Goal: Task Accomplishment & Management: Complete application form

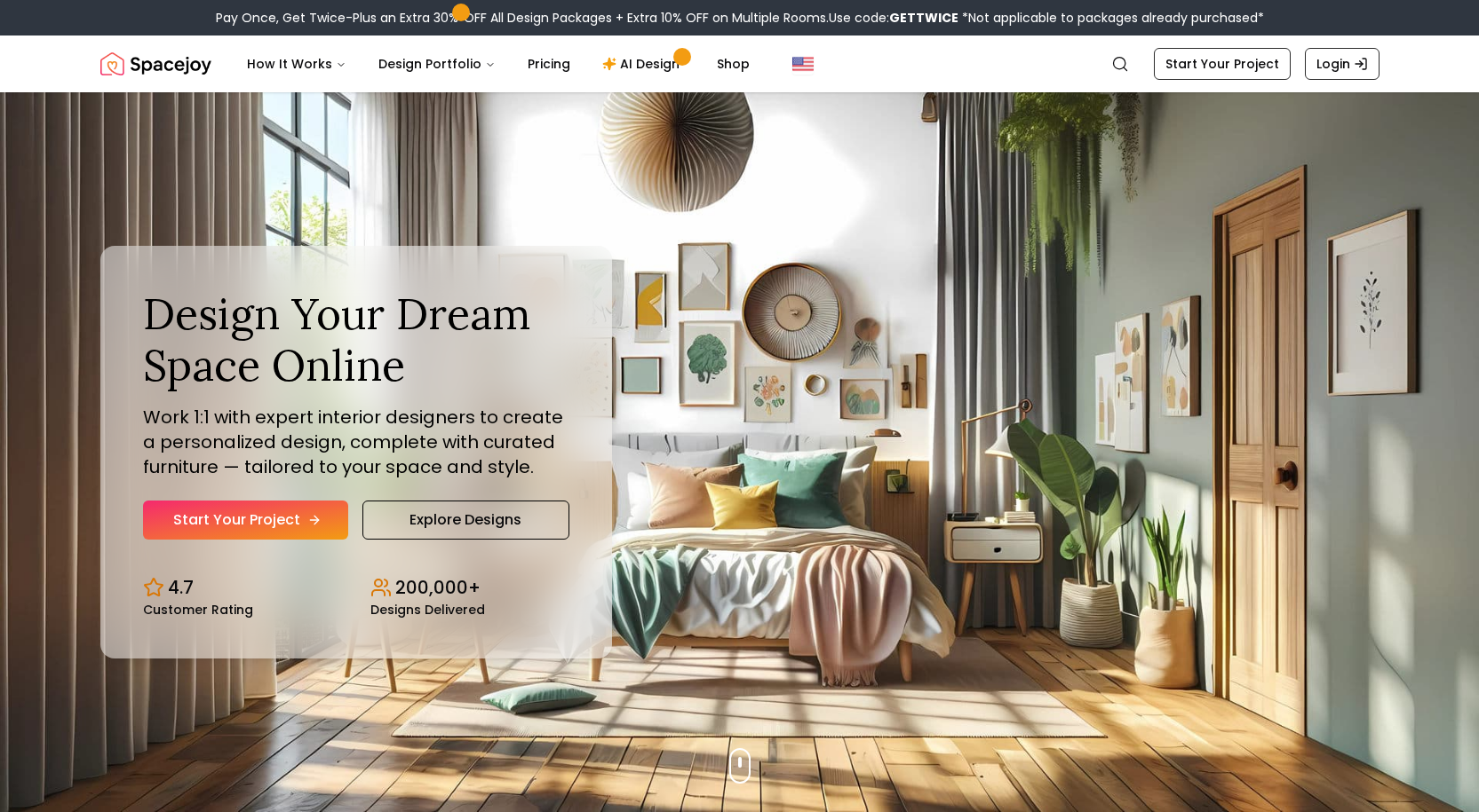
click at [282, 524] on link "Start Your Project" at bounding box center [246, 521] width 206 height 39
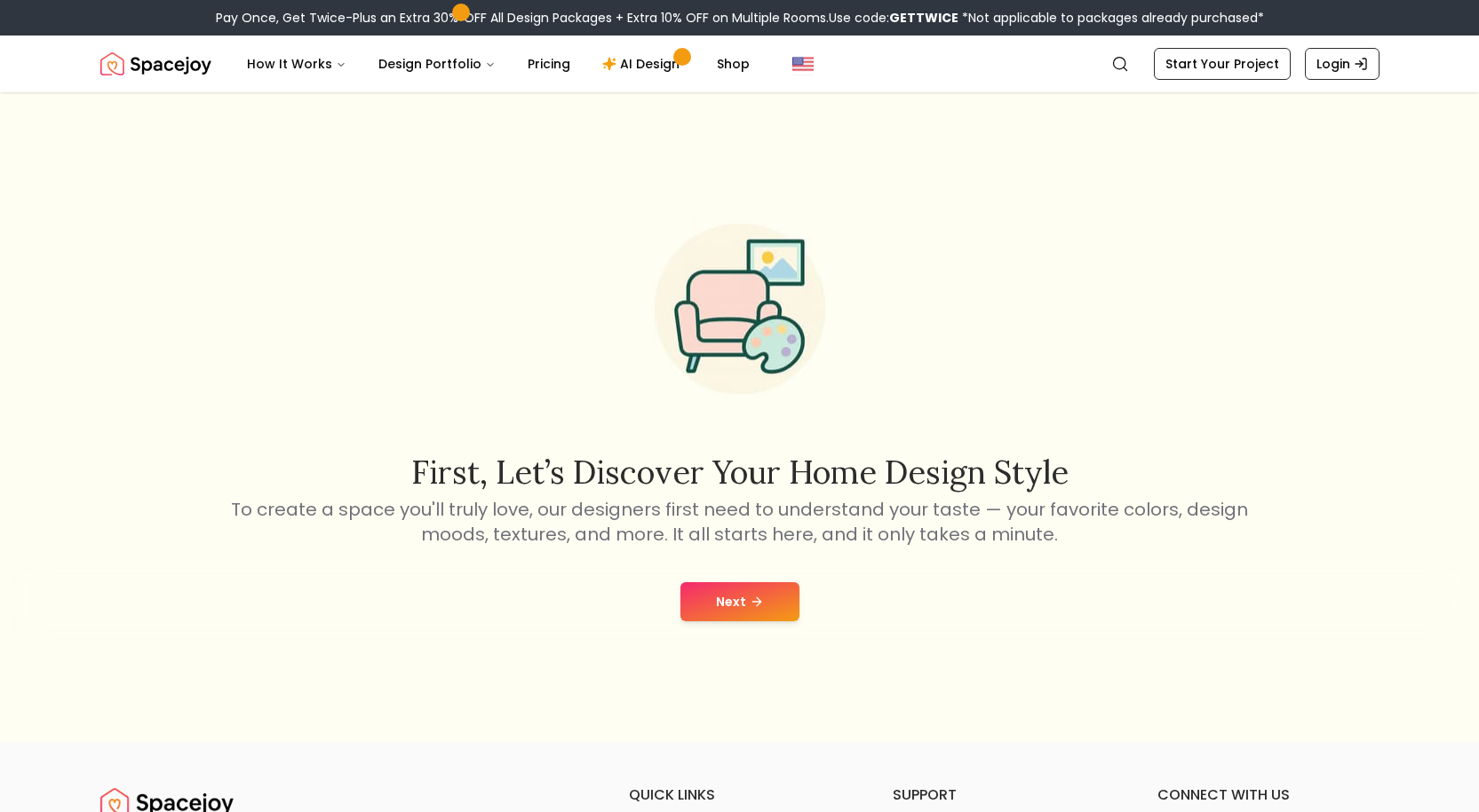
click at [761, 607] on icon at bounding box center [757, 602] width 14 height 14
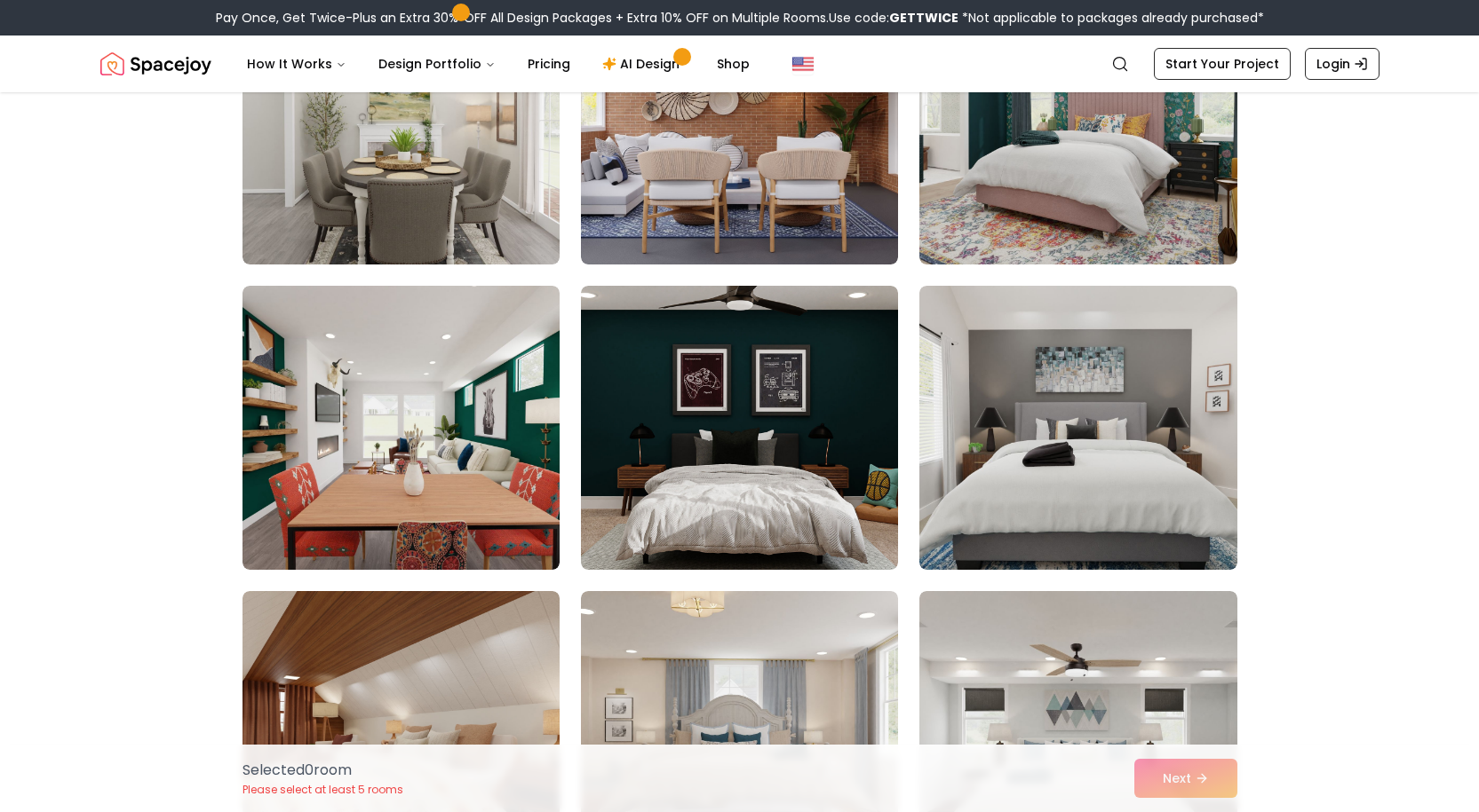
scroll to position [266, 0]
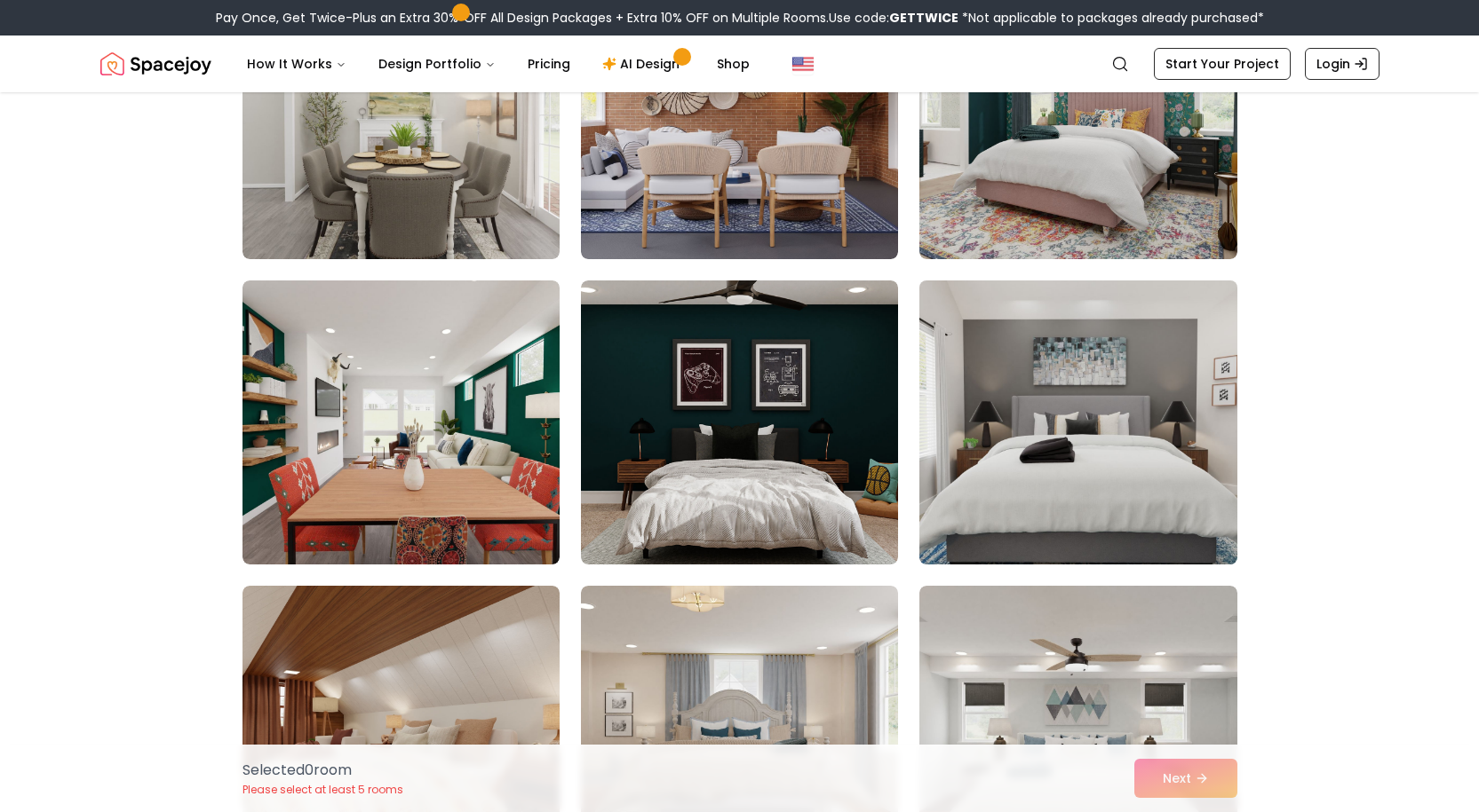
click at [1127, 372] on img at bounding box center [1078, 423] width 333 height 298
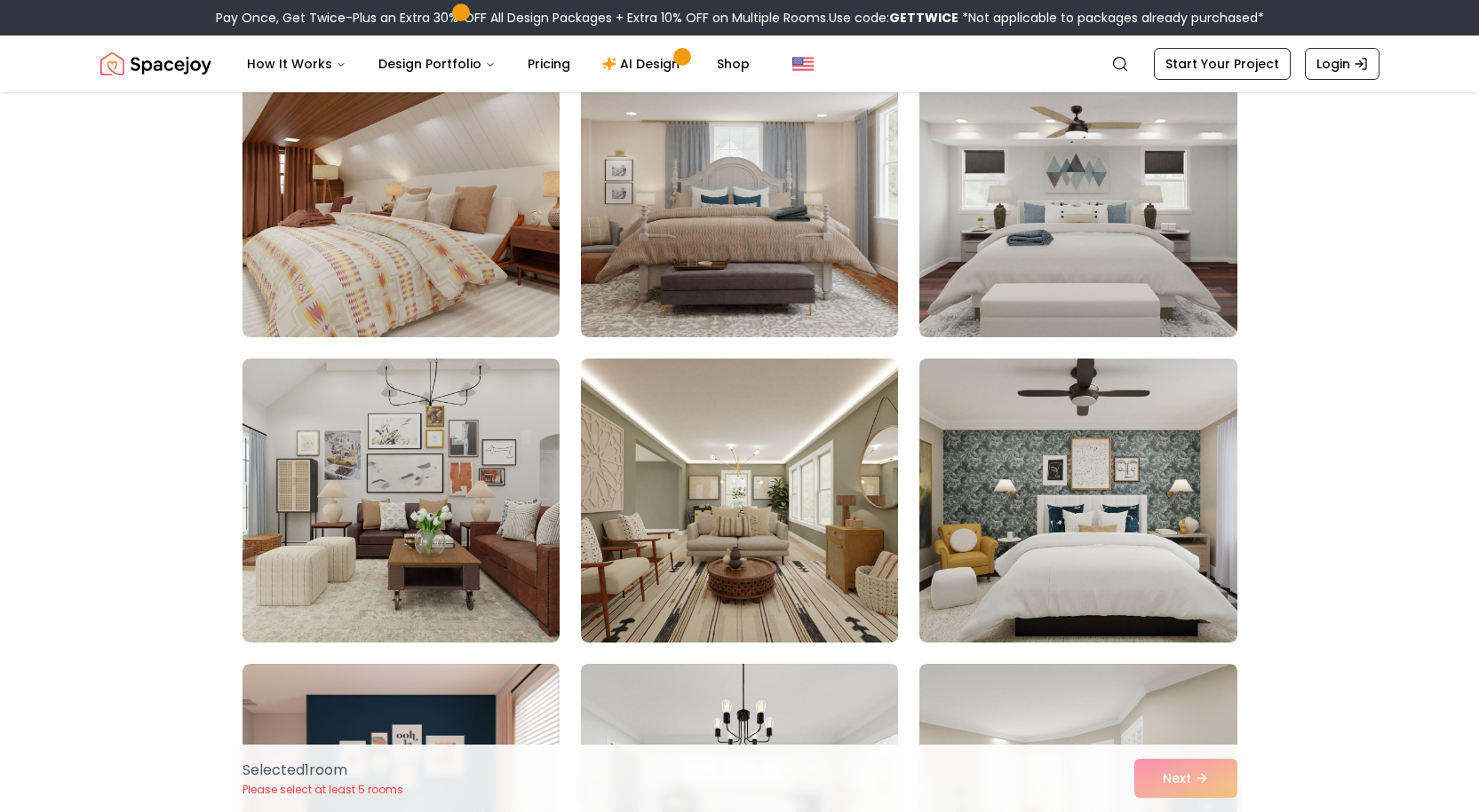
scroll to position [1066, 0]
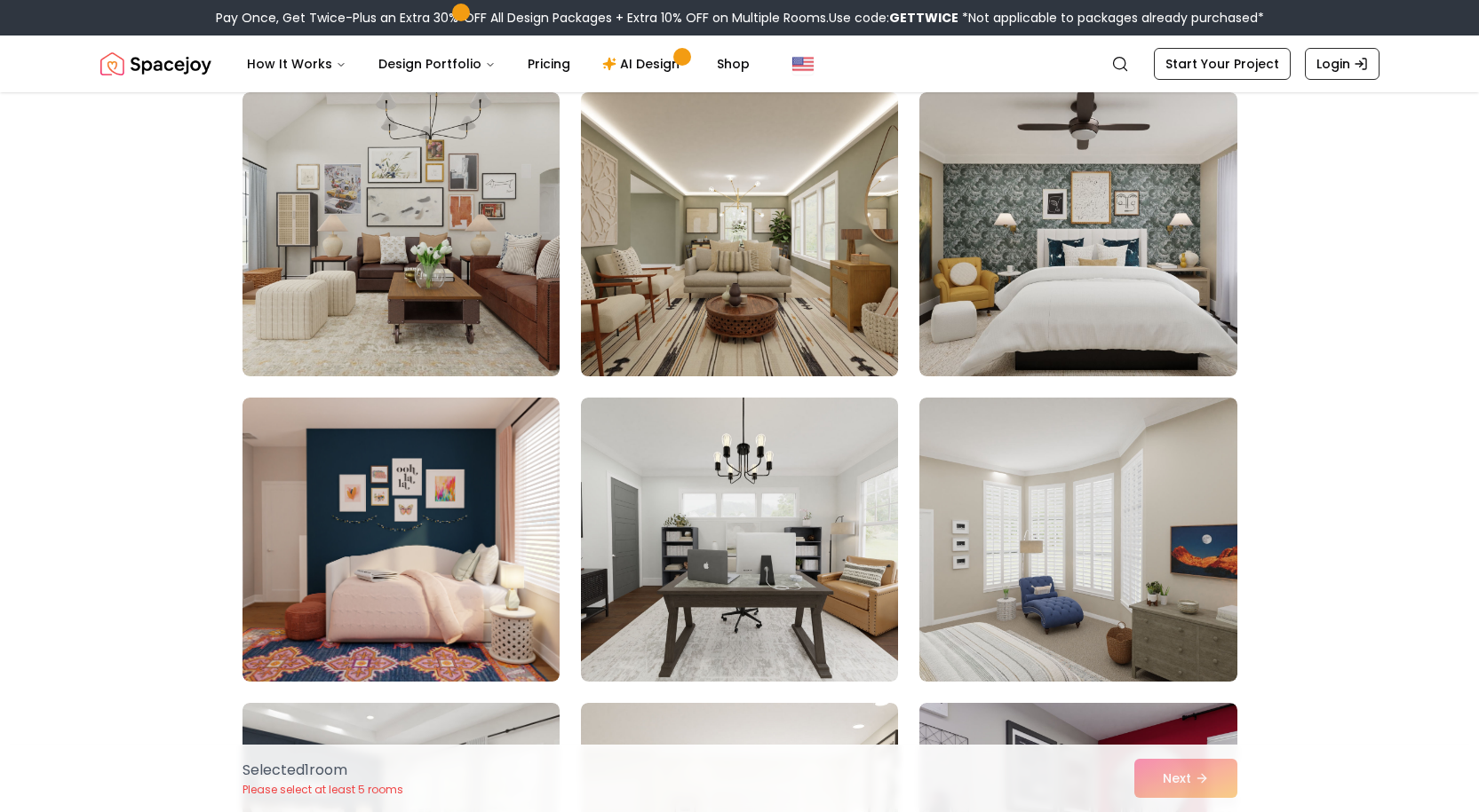
click at [778, 275] on img at bounding box center [739, 234] width 333 height 298
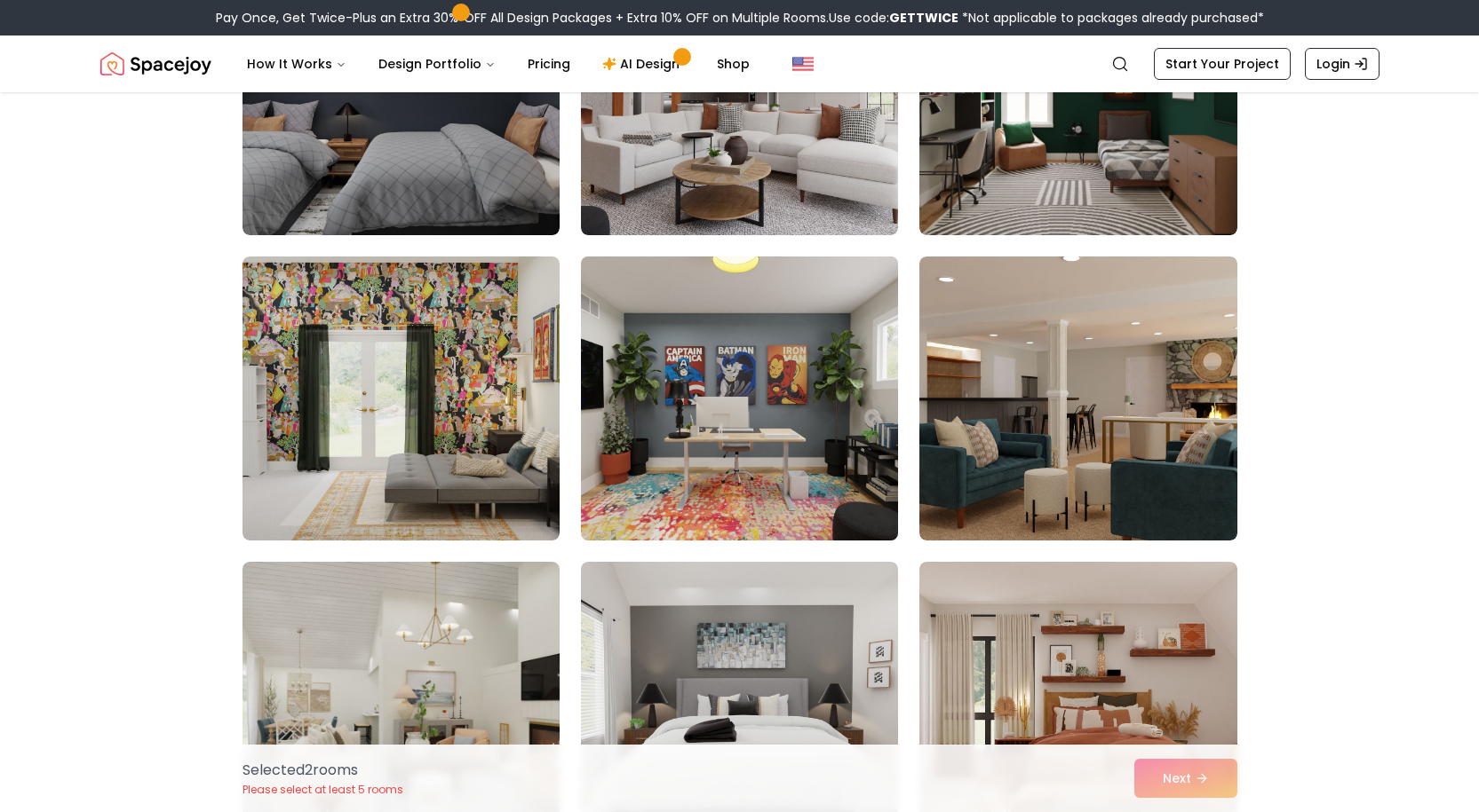
scroll to position [2131, 0]
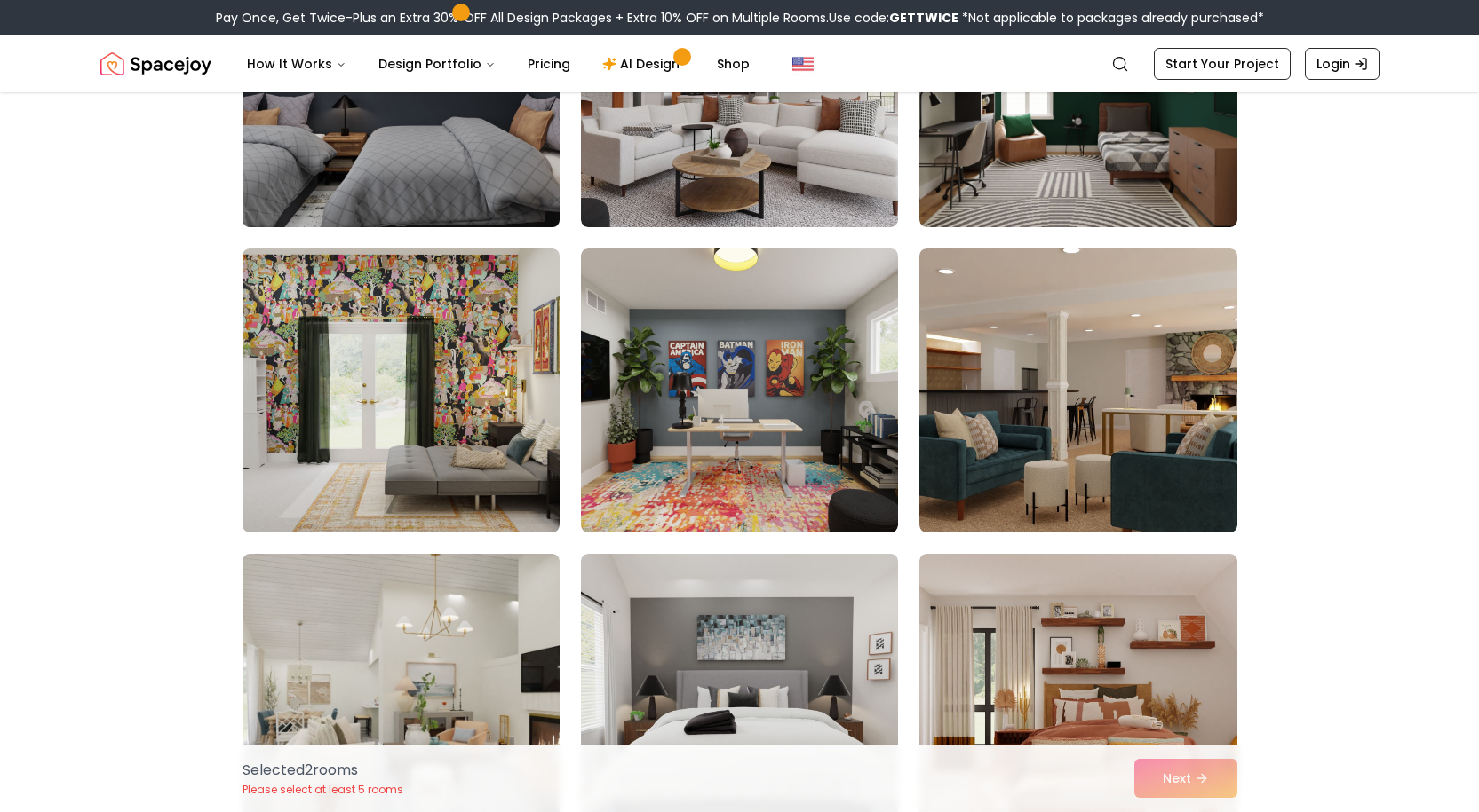
click at [434, 154] on img at bounding box center [400, 85] width 333 height 298
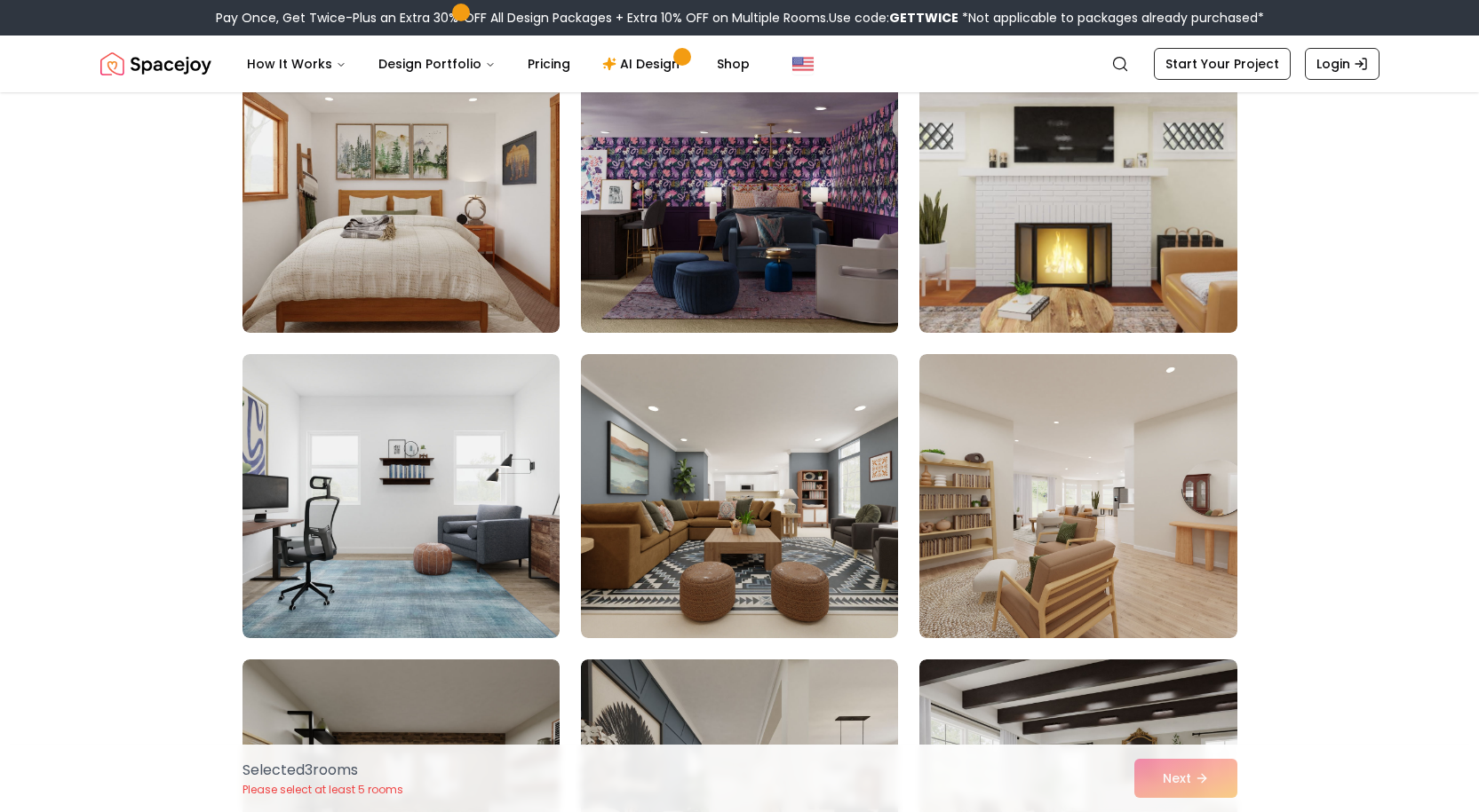
scroll to position [5416, 0]
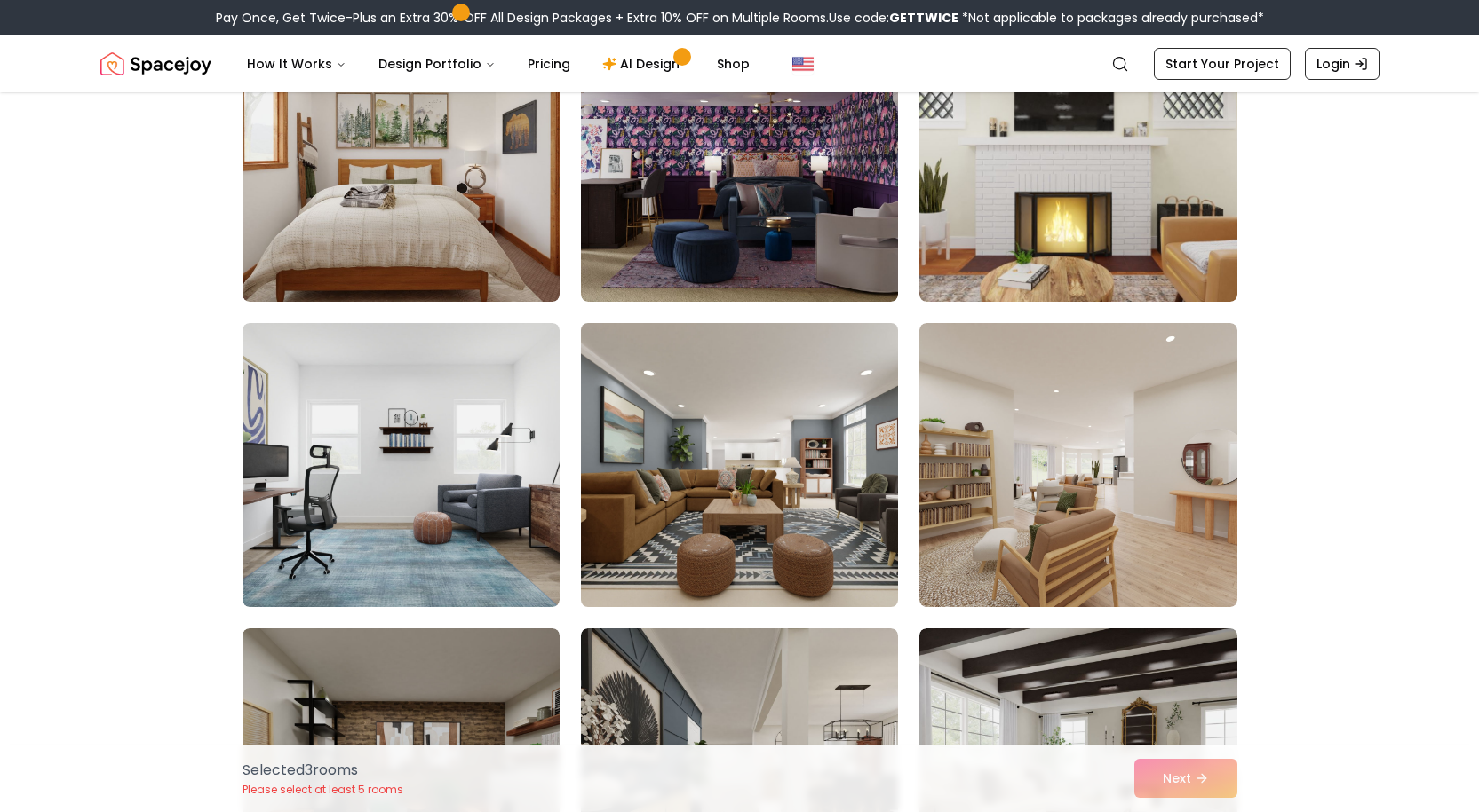
click at [711, 473] on img at bounding box center [739, 465] width 333 height 298
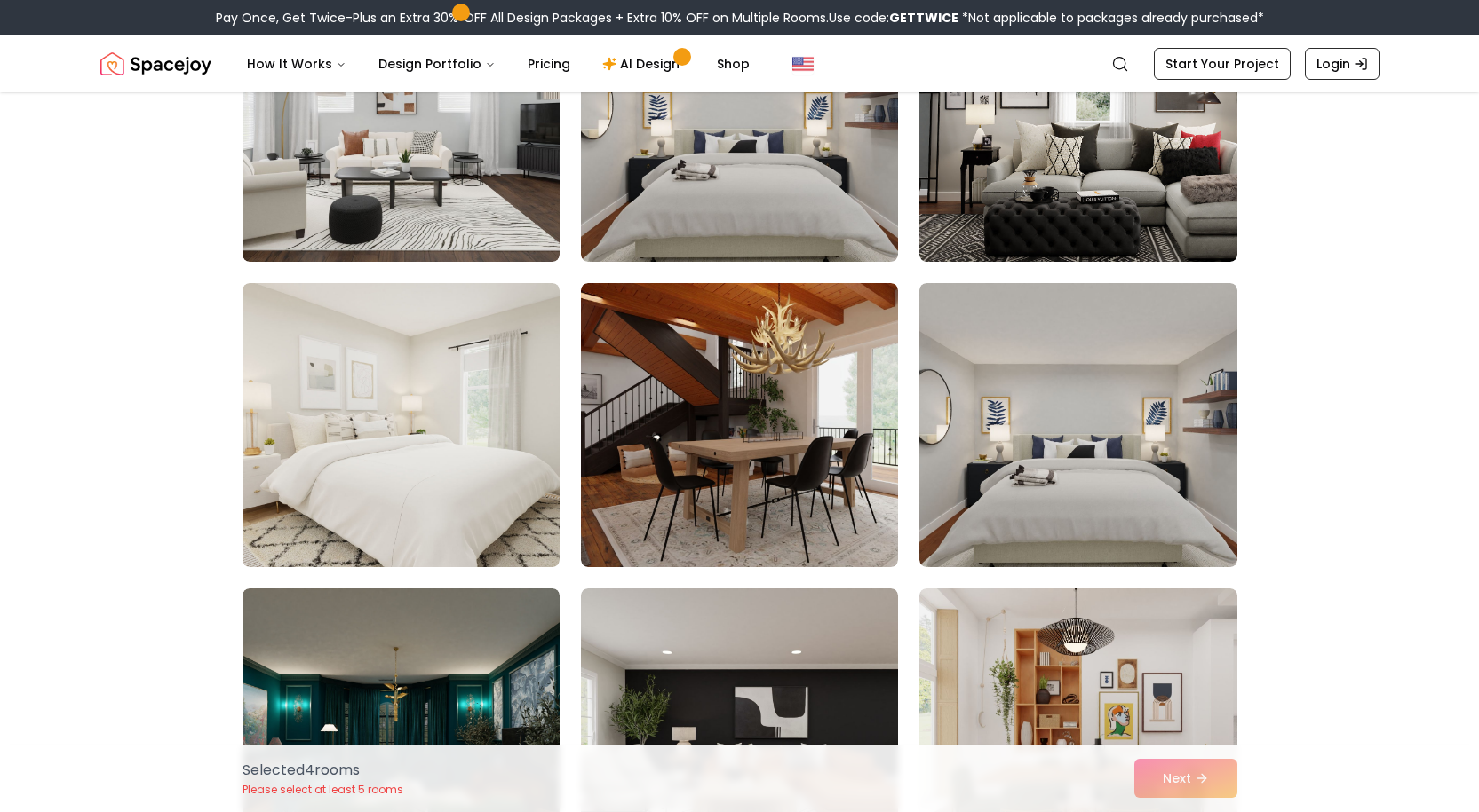
scroll to position [7014, 0]
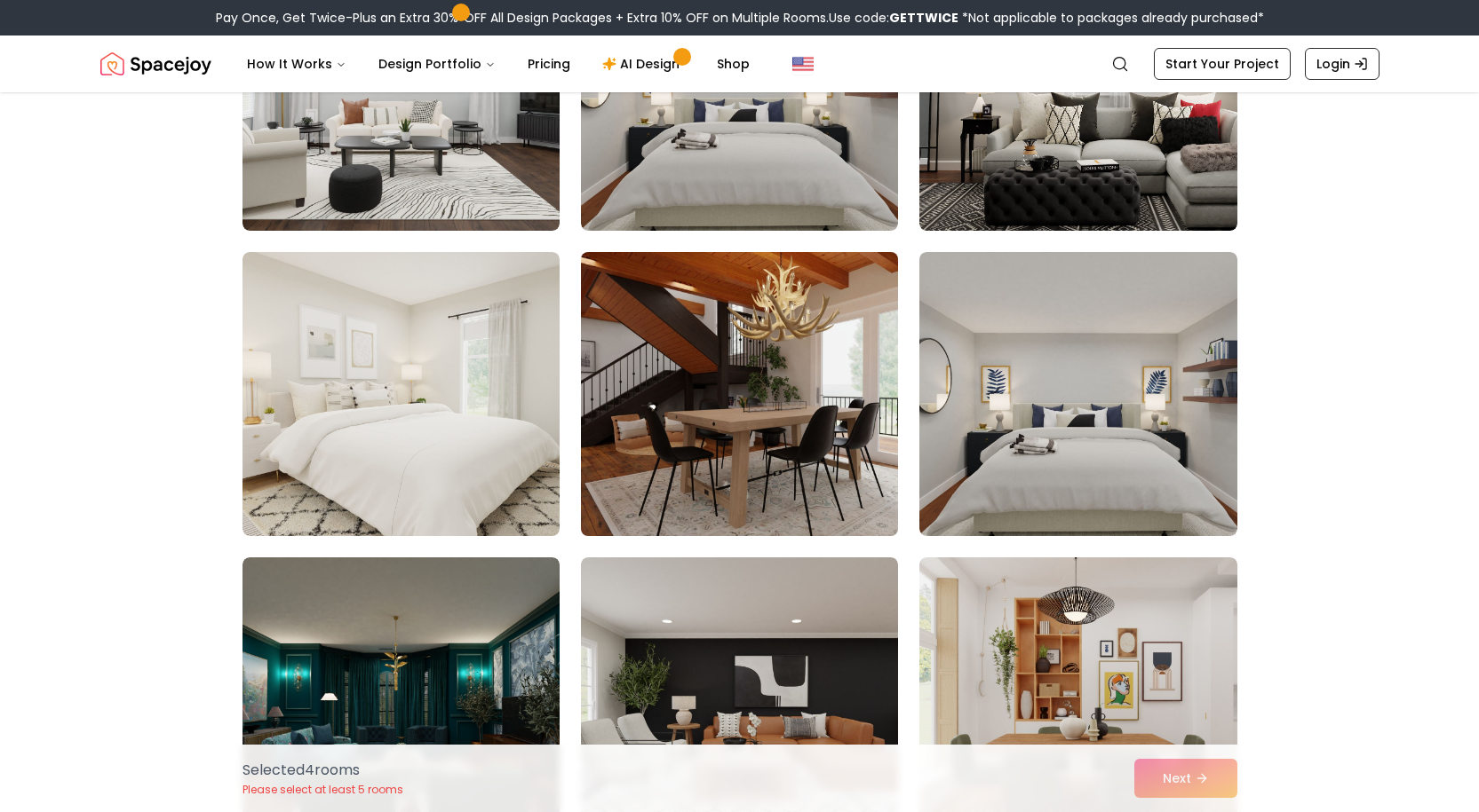
click at [787, 396] on img at bounding box center [739, 394] width 333 height 298
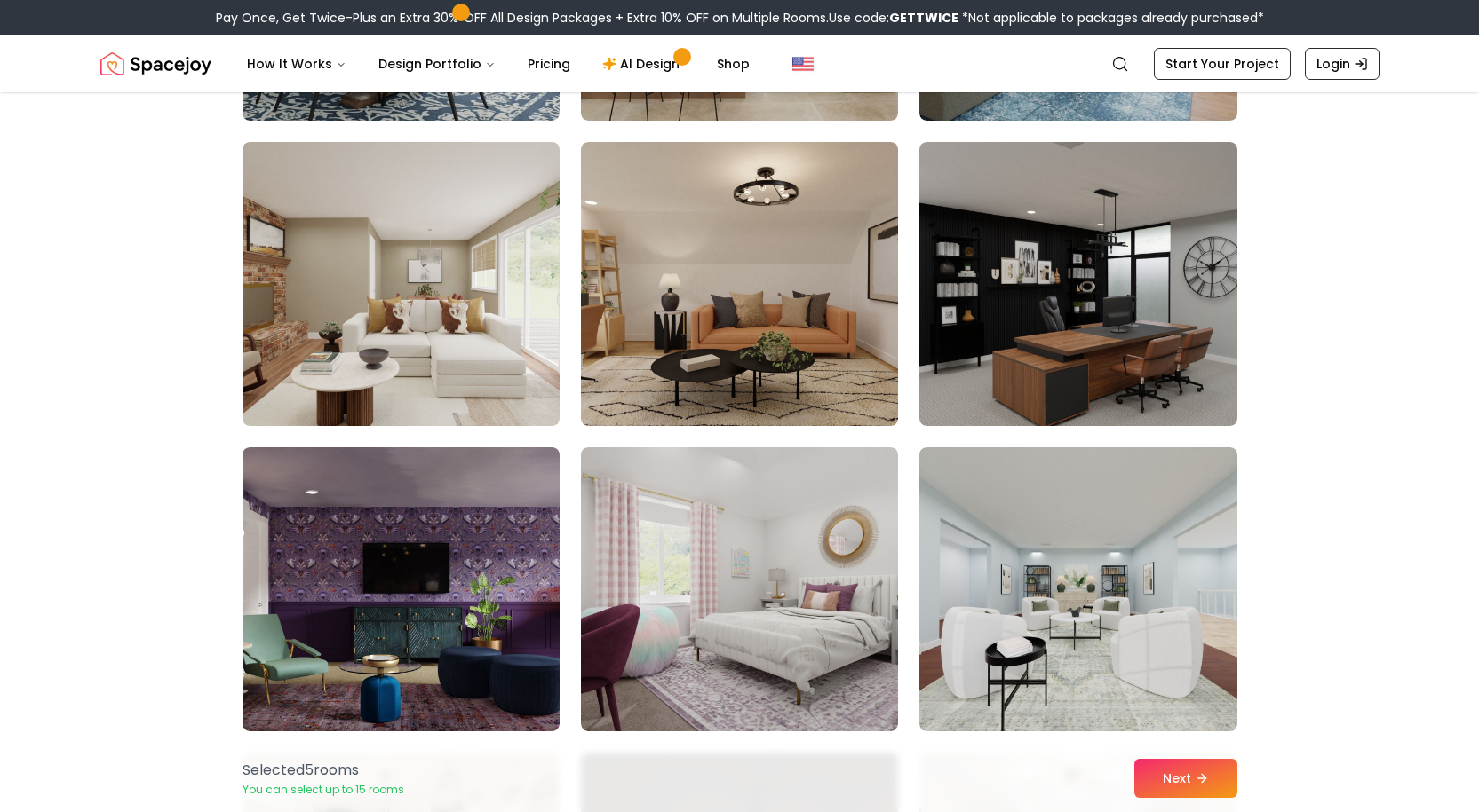
scroll to position [8968, 0]
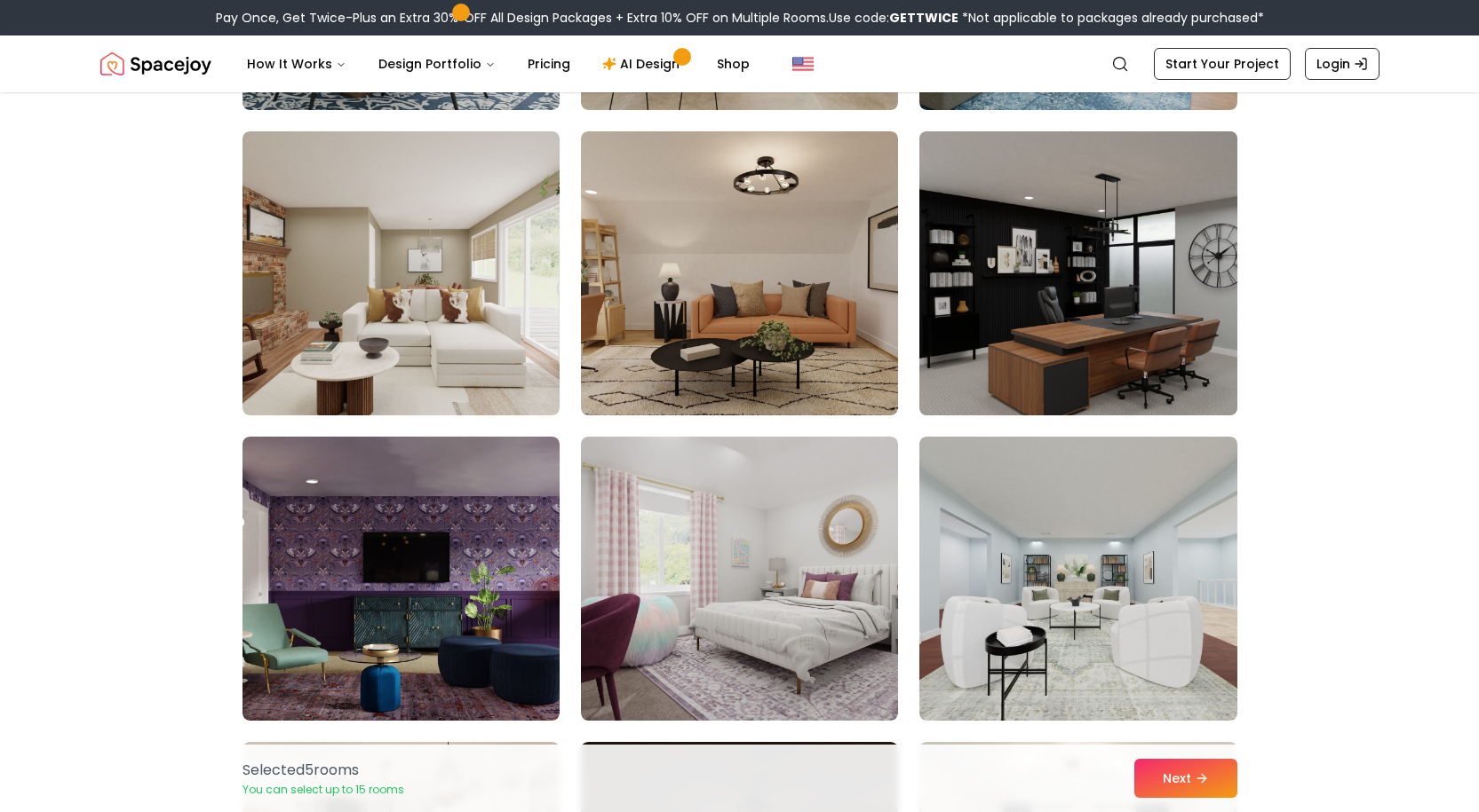
click at [979, 308] on img at bounding box center [1078, 273] width 333 height 298
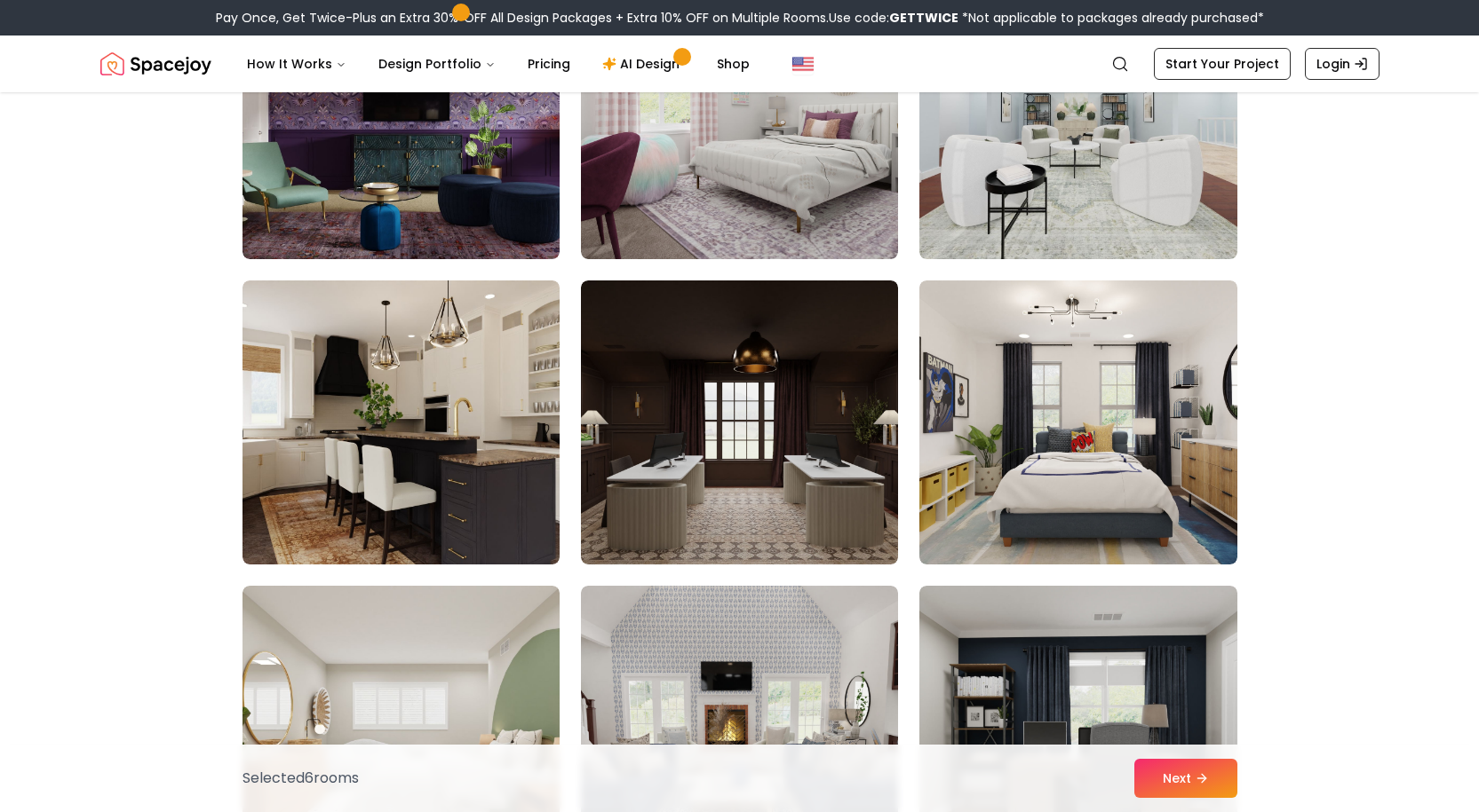
scroll to position [9500, 0]
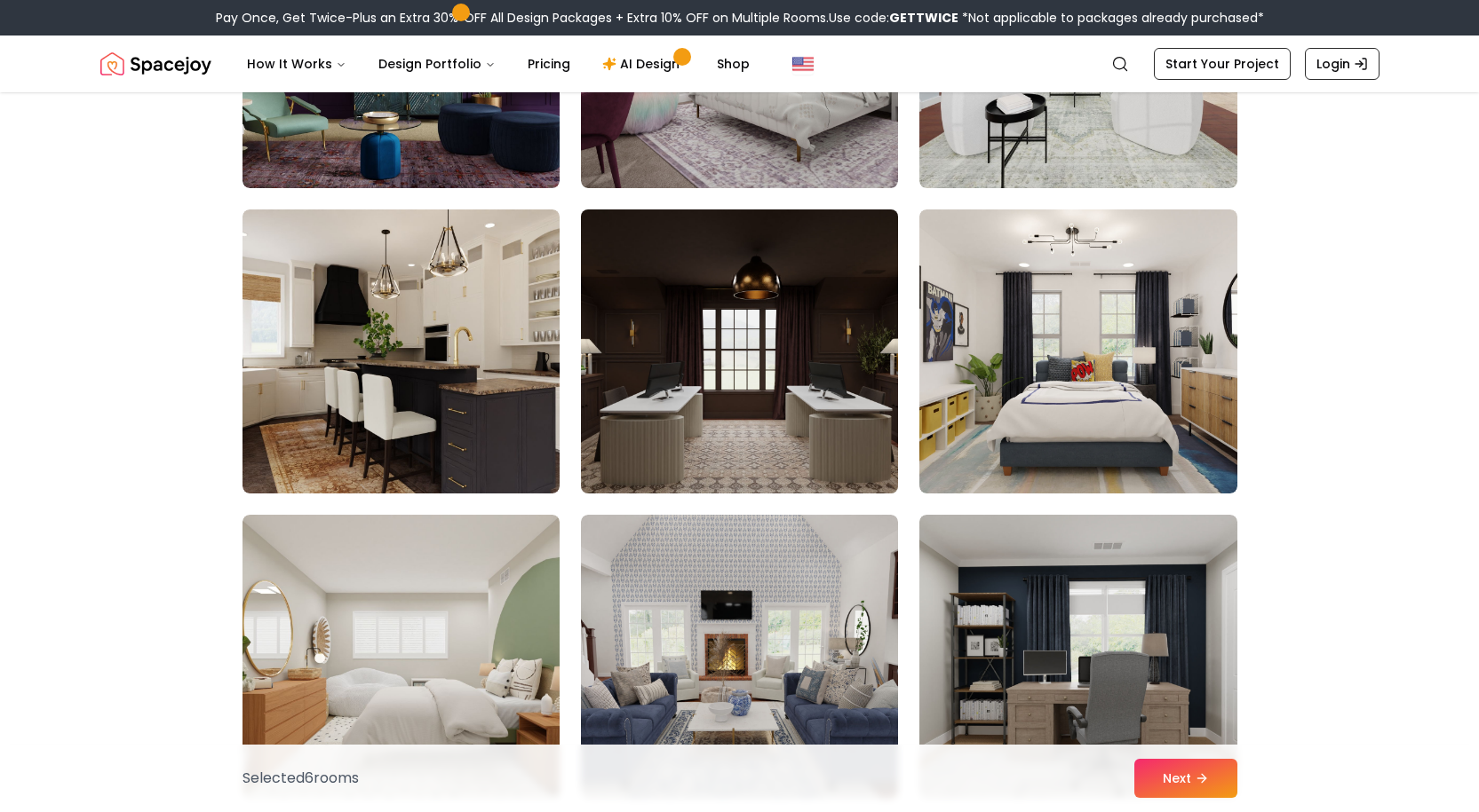
click at [808, 341] on img at bounding box center [739, 352] width 333 height 298
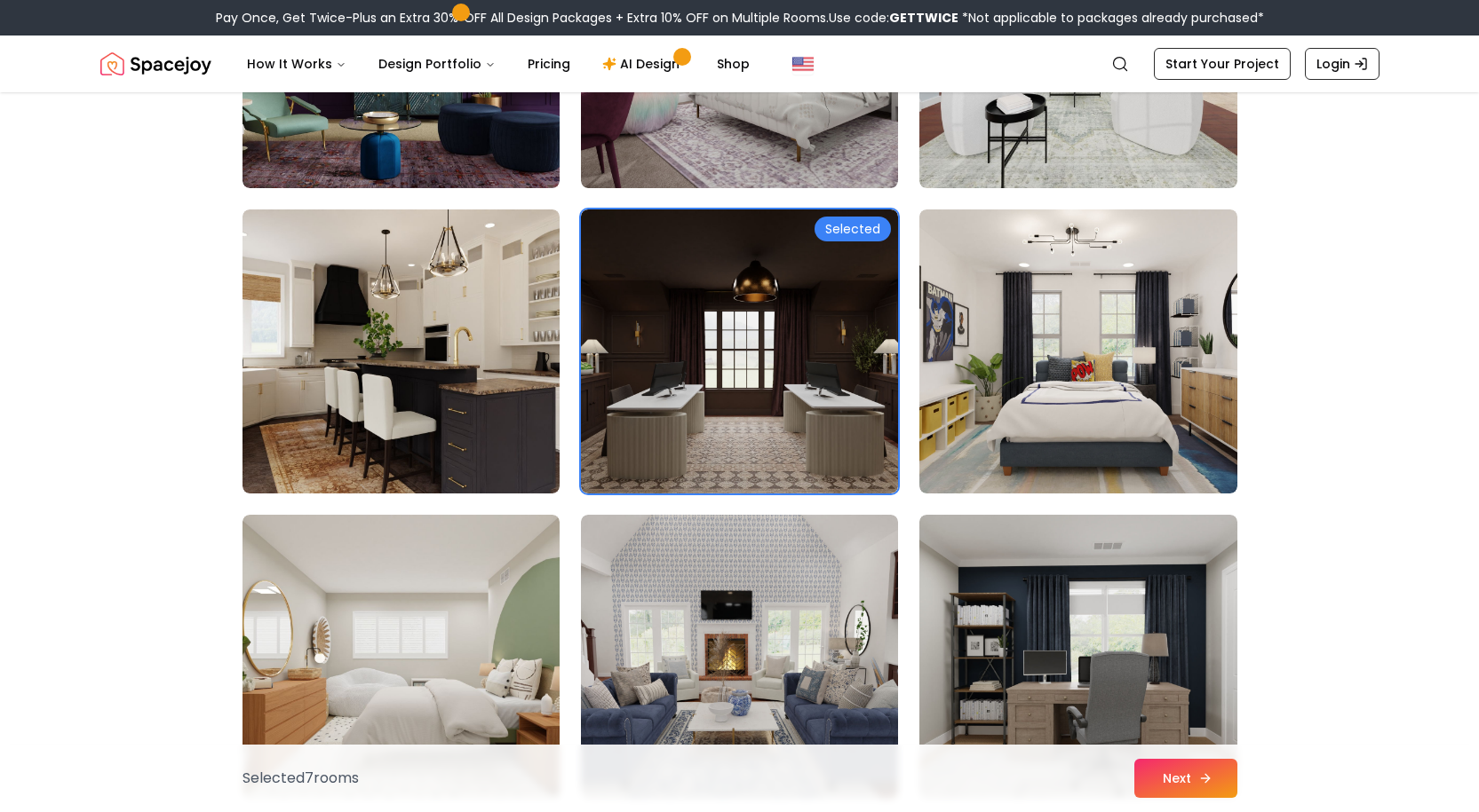
click at [1164, 782] on button "Next" at bounding box center [1185, 779] width 103 height 39
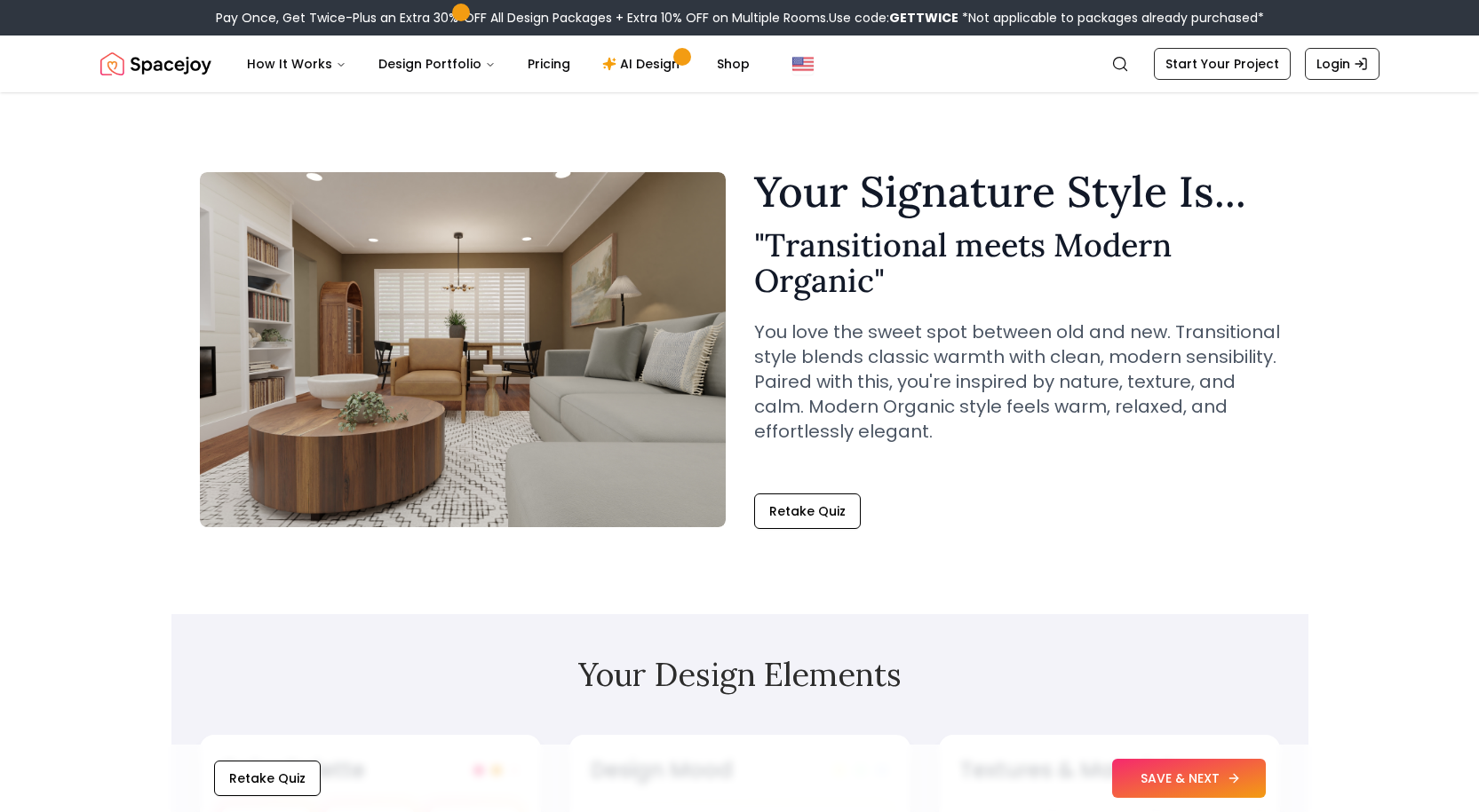
click at [1208, 763] on button "SAVE & NEXT" at bounding box center [1189, 779] width 154 height 39
